Goal: Navigation & Orientation: Find specific page/section

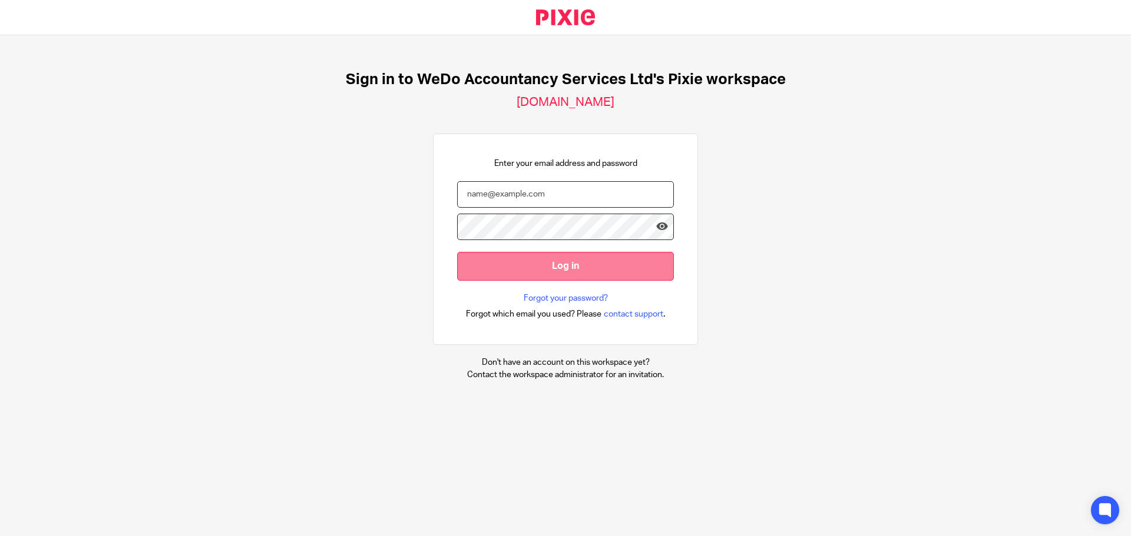
type input "faye.youle@wedo-business.com"
click at [503, 265] on input "Log in" at bounding box center [565, 266] width 217 height 29
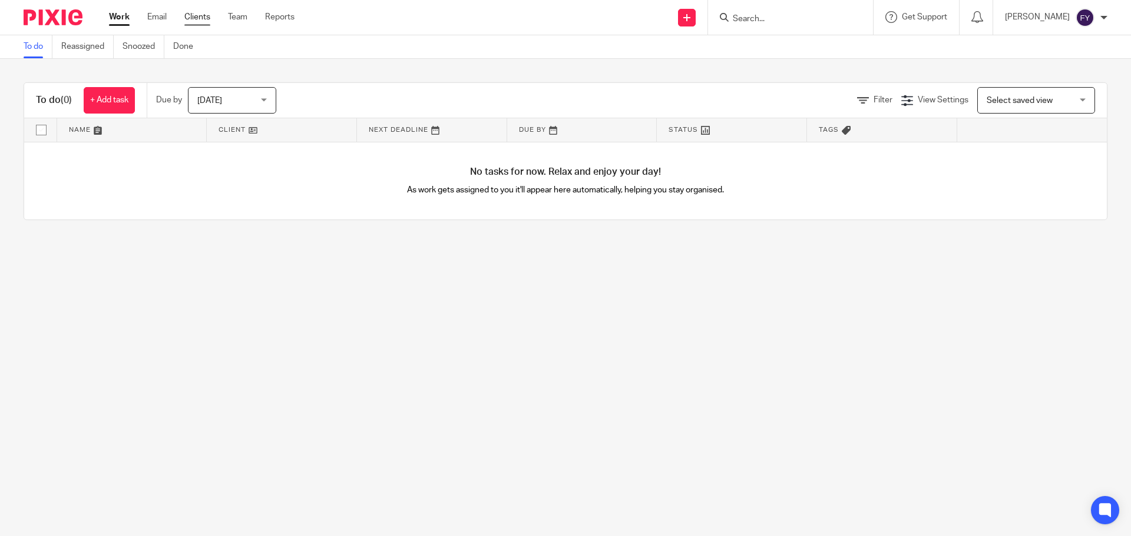
click at [202, 15] on link "Clients" at bounding box center [197, 17] width 26 height 12
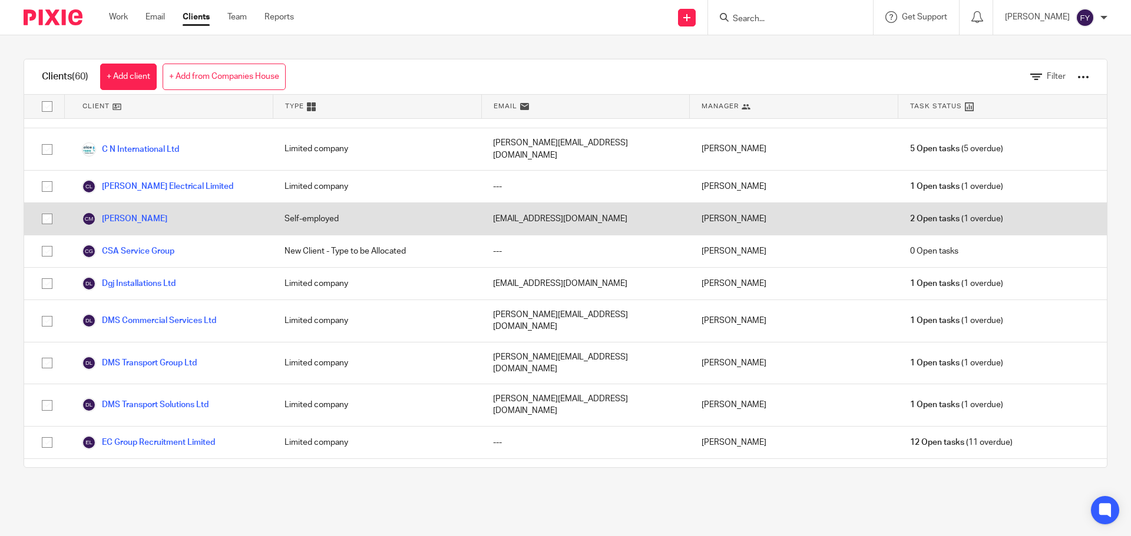
scroll to position [177, 0]
